Goal: Task Accomplishment & Management: Manage account settings

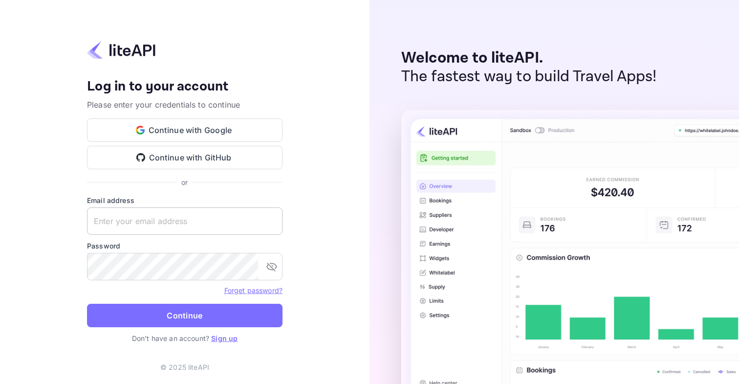
click at [179, 227] on input "text" at bounding box center [184, 220] width 195 height 27
paste input "[EMAIL_ADDRESS][DOMAIN_NAME]"
type input "dev@insiderinns.com"
click at [87, 303] on button "Continue" at bounding box center [184, 314] width 195 height 23
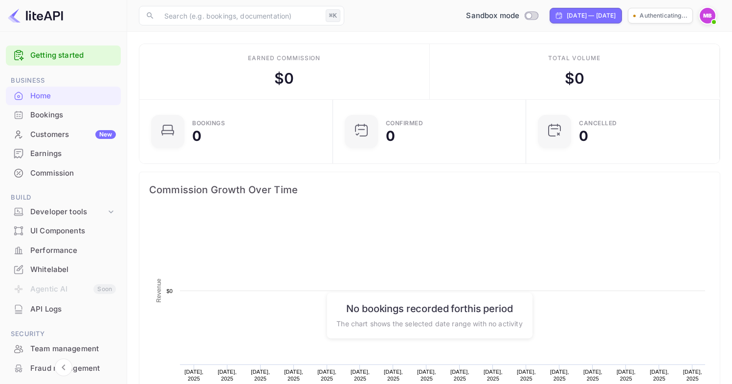
scroll to position [152, 180]
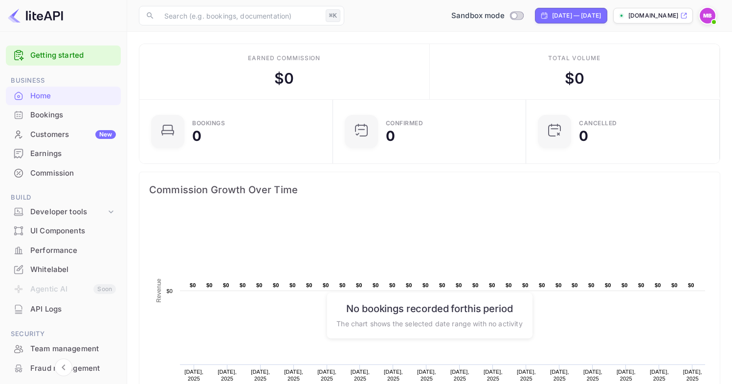
click at [66, 174] on div "Commission" at bounding box center [73, 173] width 86 height 11
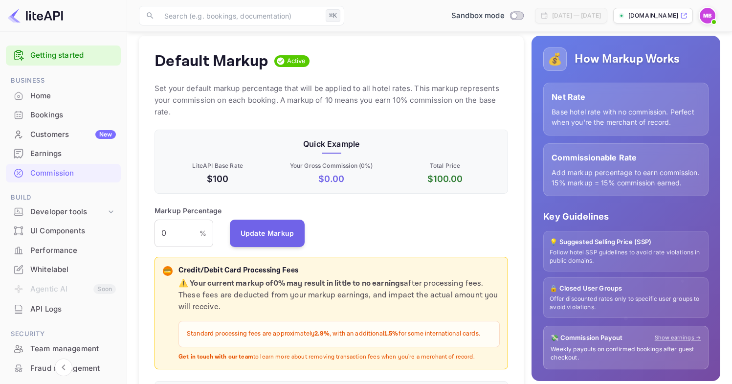
scroll to position [101, 0]
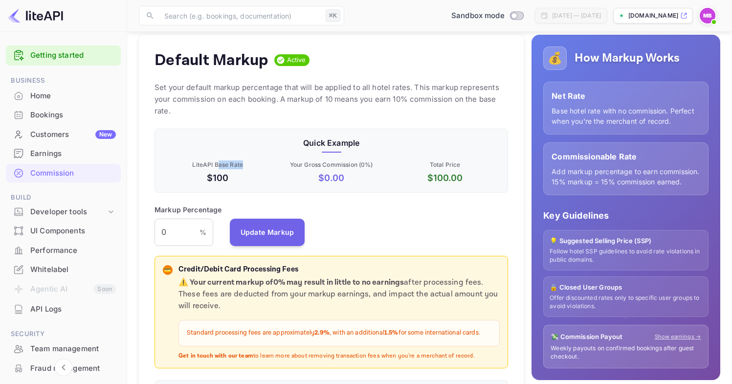
drag, startPoint x: 222, startPoint y: 153, endPoint x: 245, endPoint y: 153, distance: 22.5
click at [245, 160] on p "LiteAPI Base Rate" at bounding box center [217, 164] width 109 height 9
drag, startPoint x: 214, startPoint y: 162, endPoint x: 236, endPoint y: 166, distance: 22.3
click at [236, 171] on p "$100" at bounding box center [217, 177] width 109 height 13
drag, startPoint x: 332, startPoint y: 163, endPoint x: 320, endPoint y: 164, distance: 11.8
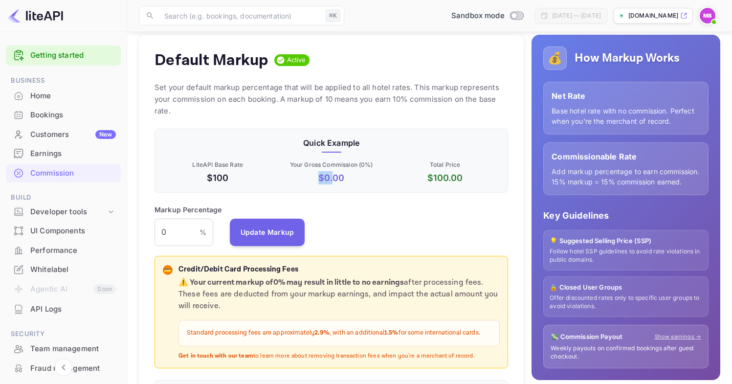
click at [320, 171] on p "$ 0.00" at bounding box center [330, 177] width 109 height 13
click at [167, 220] on input "0" at bounding box center [176, 231] width 45 height 27
drag, startPoint x: 169, startPoint y: 220, endPoint x: 152, endPoint y: 220, distance: 16.1
click at [152, 220] on div "Default Markup Active Set your default markup percentage that will be applied t…" at bounding box center [331, 227] width 385 height 384
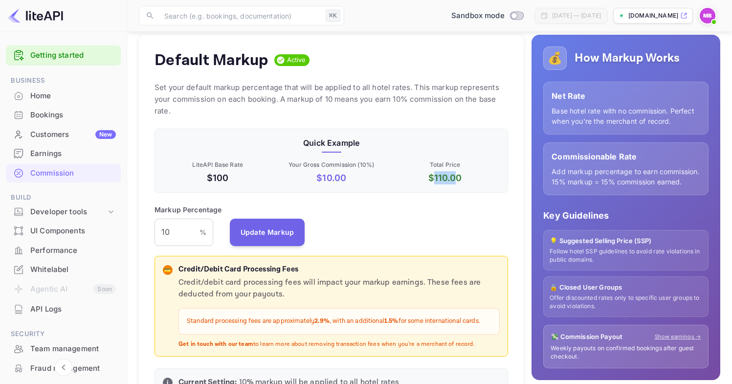
drag, startPoint x: 433, startPoint y: 167, endPoint x: 456, endPoint y: 167, distance: 22.5
click at [456, 171] on p "$ 110.00" at bounding box center [444, 177] width 109 height 13
drag, startPoint x: 322, startPoint y: 162, endPoint x: 390, endPoint y: 162, distance: 67.4
click at [329, 171] on p "$ 10.00" at bounding box center [330, 177] width 109 height 13
drag, startPoint x: 169, startPoint y: 221, endPoint x: 151, endPoint y: 219, distance: 18.2
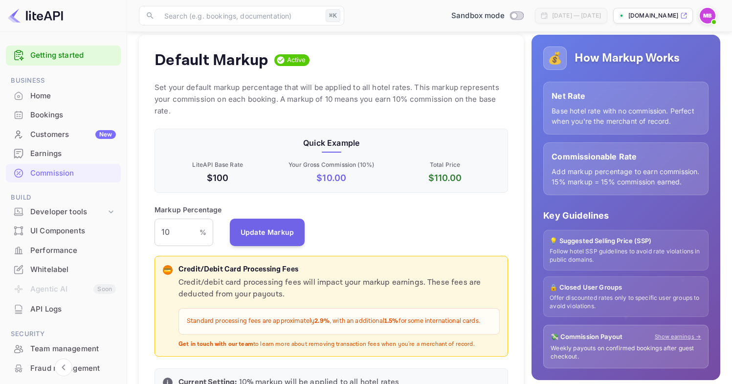
click at [152, 220] on div "Default Markup Active Set your default markup percentage that will be applied t…" at bounding box center [331, 221] width 385 height 372
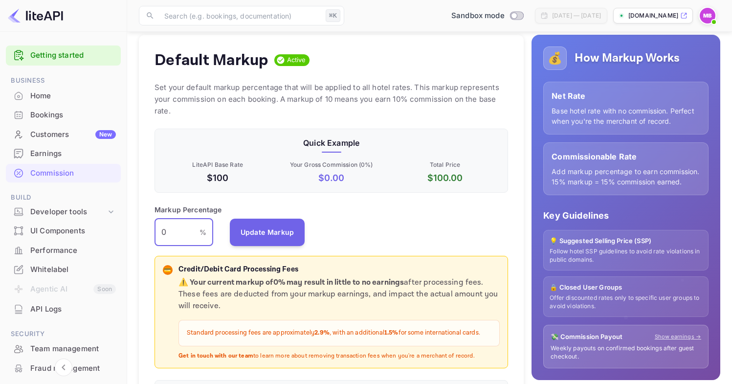
type input "0"
drag, startPoint x: 215, startPoint y: 150, endPoint x: 256, endPoint y: 154, distance: 40.9
click at [256, 160] on p "LiteAPI Base Rate" at bounding box center [217, 164] width 109 height 9
click at [248, 160] on p "LiteAPI Base Rate" at bounding box center [217, 164] width 109 height 9
drag, startPoint x: 172, startPoint y: 222, endPoint x: 154, endPoint y: 222, distance: 17.6
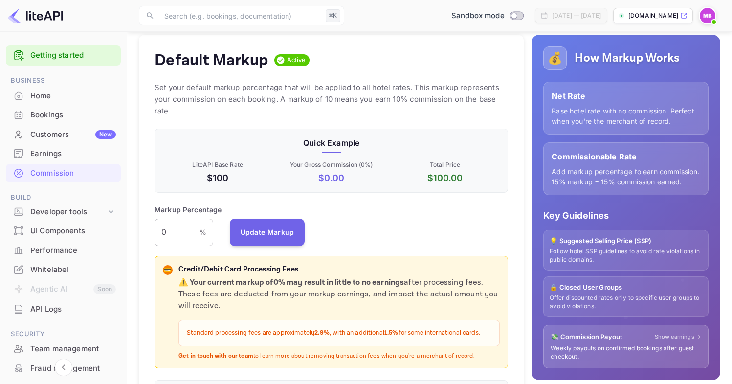
click at [155, 222] on input "0" at bounding box center [176, 231] width 45 height 27
drag, startPoint x: 171, startPoint y: 213, endPoint x: 161, endPoint y: 215, distance: 10.0
click at [161, 218] on input "0" at bounding box center [176, 231] width 45 height 27
